Goal: Transaction & Acquisition: Download file/media

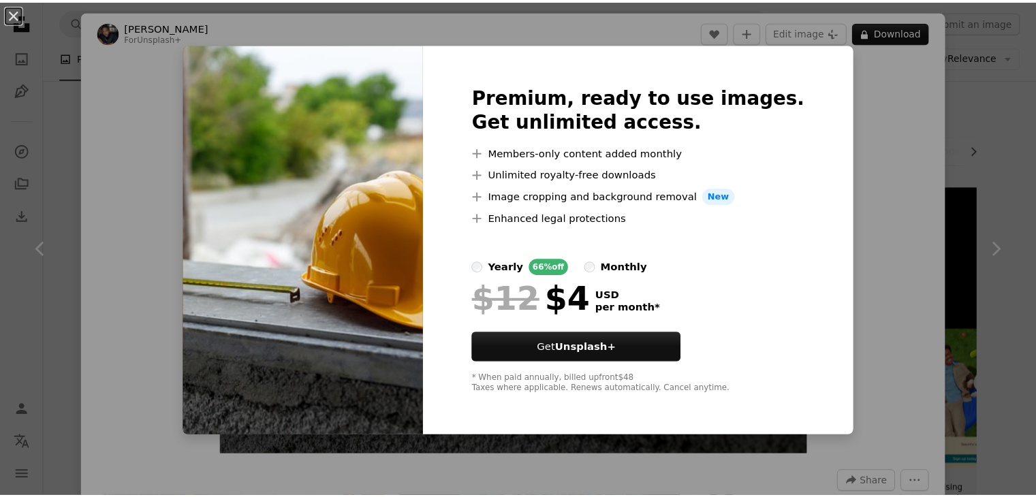
scroll to position [954, 0]
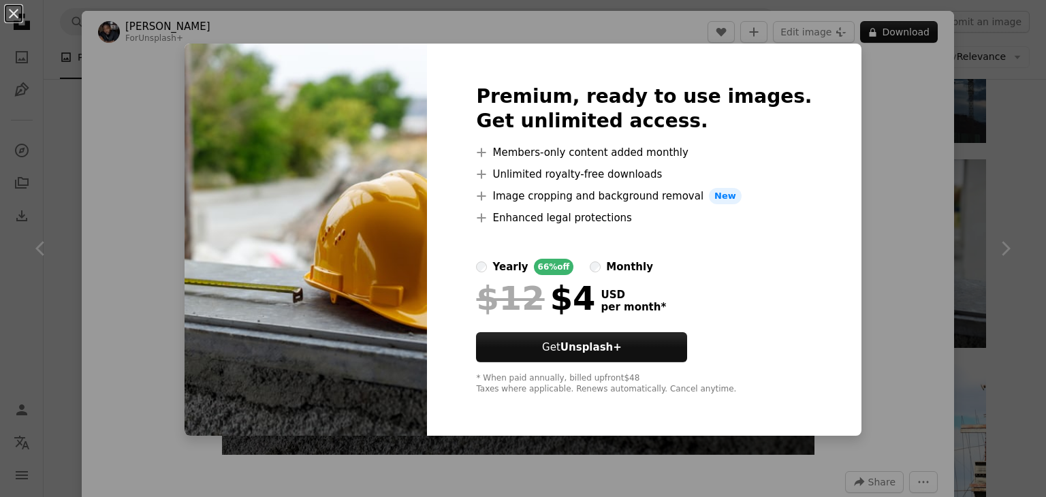
click at [887, 197] on div "An X shape Premium, ready to use images. Get unlimited access. A plus sign Memb…" at bounding box center [523, 248] width 1046 height 497
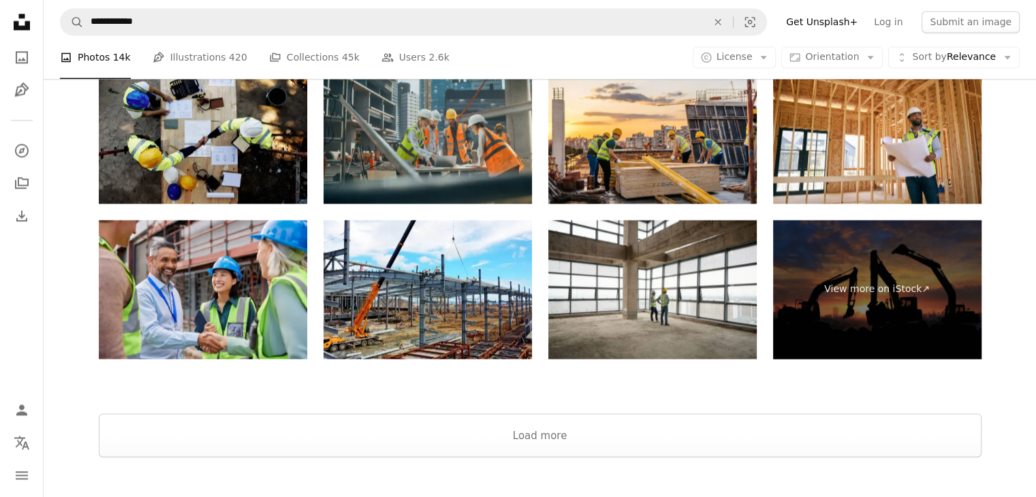
scroll to position [2141, 0]
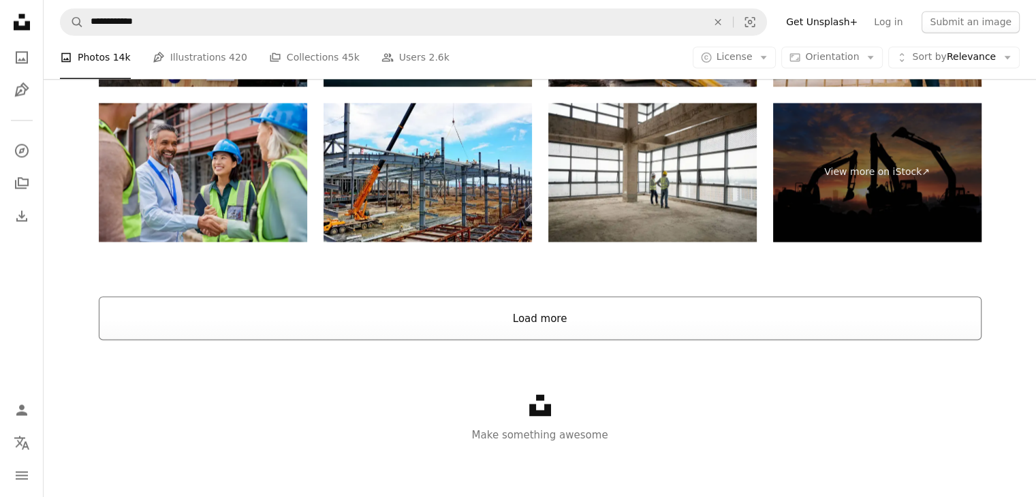
click at [591, 321] on button "Load more" at bounding box center [540, 318] width 883 height 44
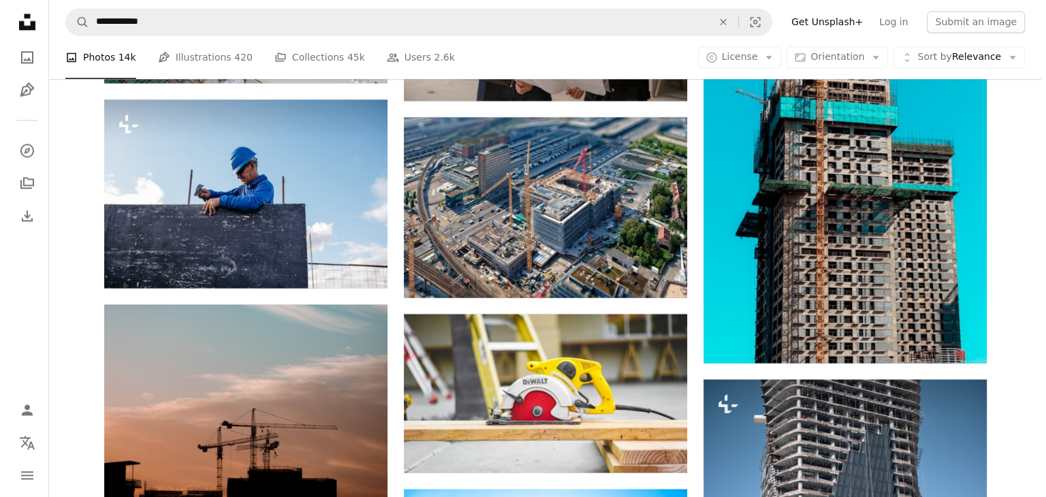
scroll to position [12494, 0]
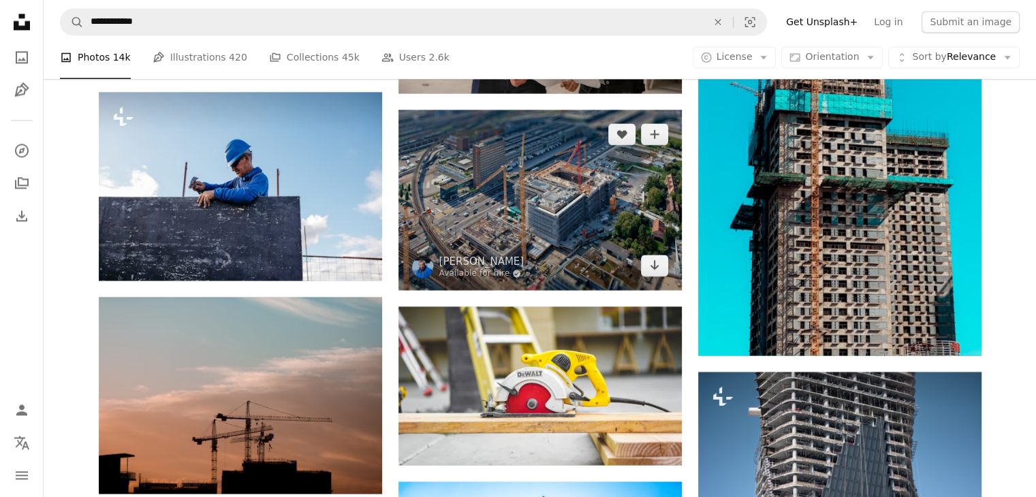
click at [575, 259] on img at bounding box center [539, 200] width 283 height 180
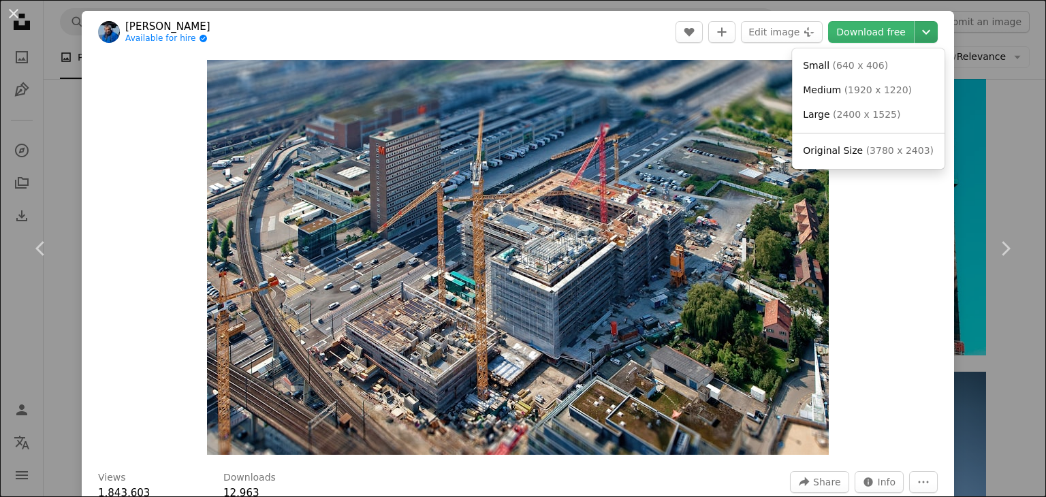
click at [915, 38] on icon "Chevron down" at bounding box center [926, 32] width 22 height 16
click at [851, 148] on span "Original Size" at bounding box center [833, 150] width 60 height 11
